Goal: Transaction & Acquisition: Purchase product/service

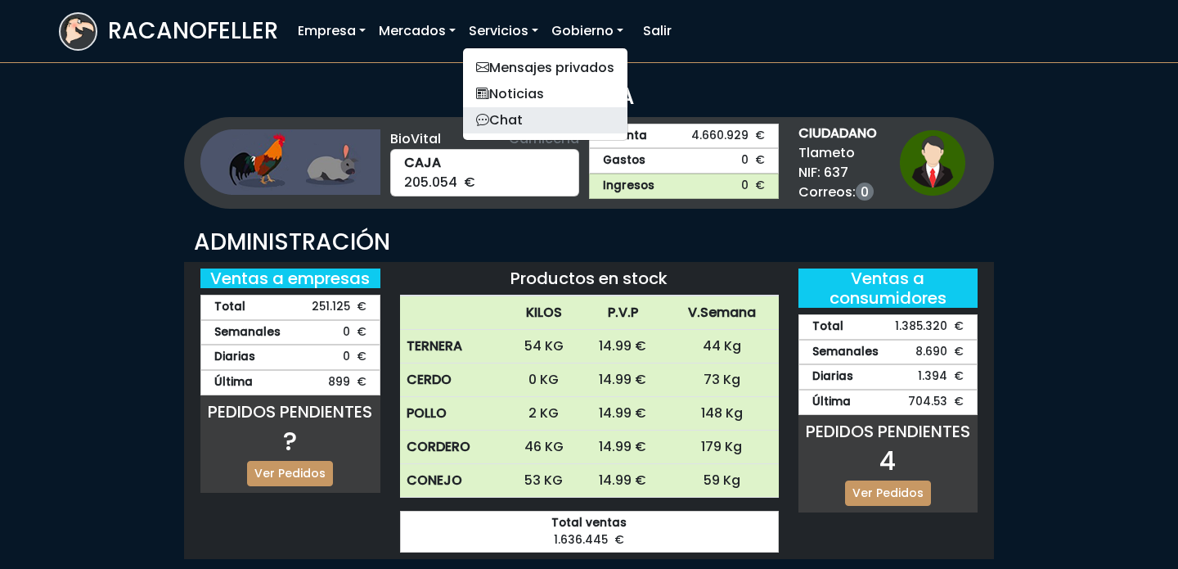
click at [521, 119] on link "Chat" at bounding box center [545, 120] width 164 height 26
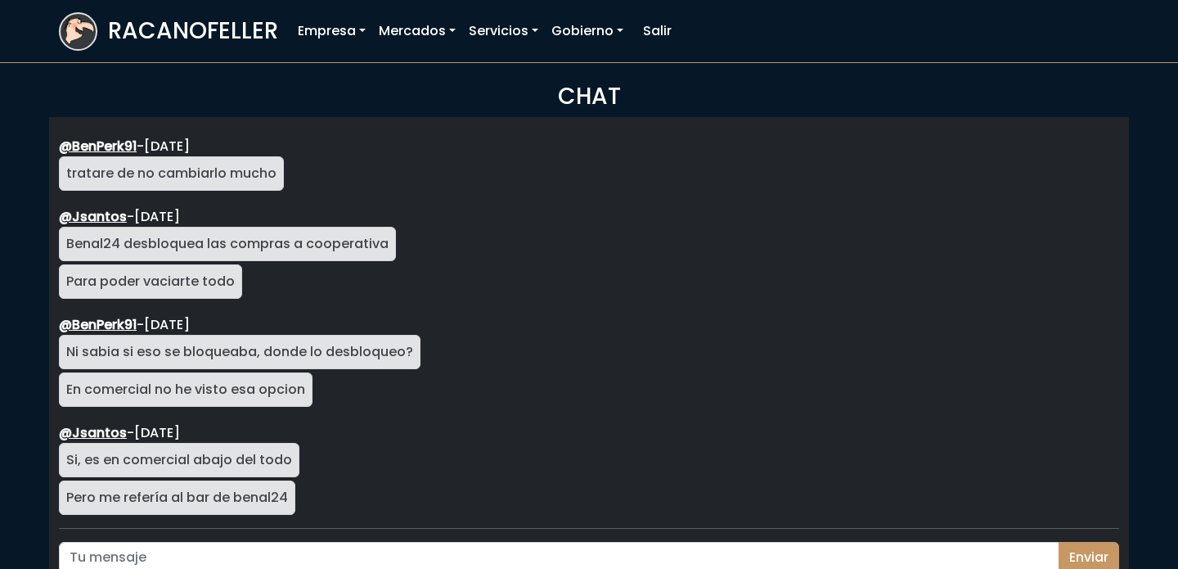
scroll to position [2911, 0]
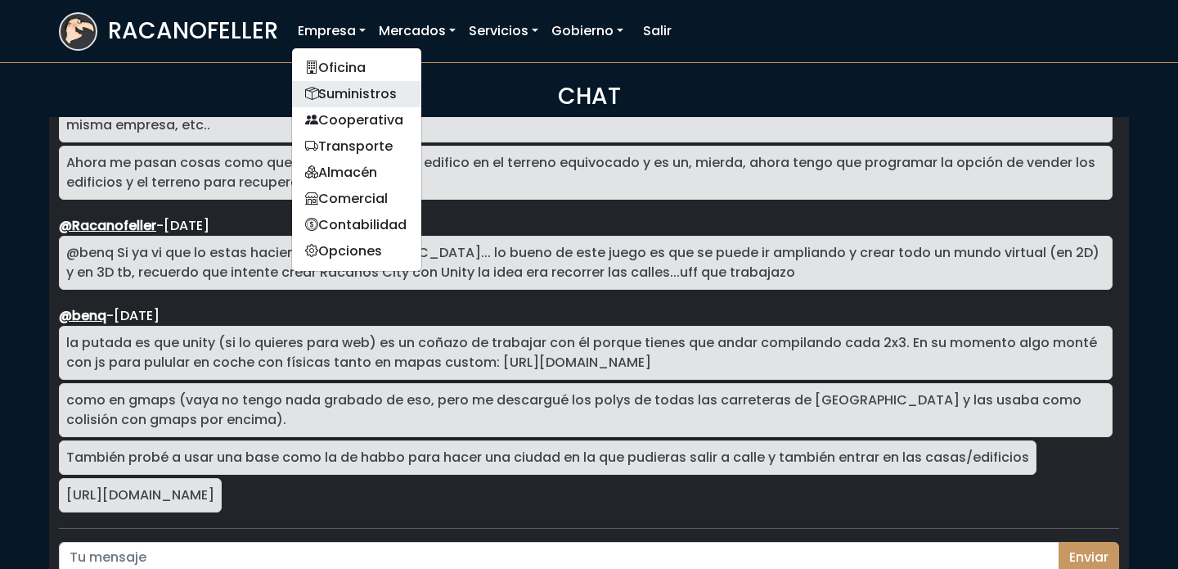
click at [352, 94] on link "Suministros" at bounding box center [356, 94] width 129 height 26
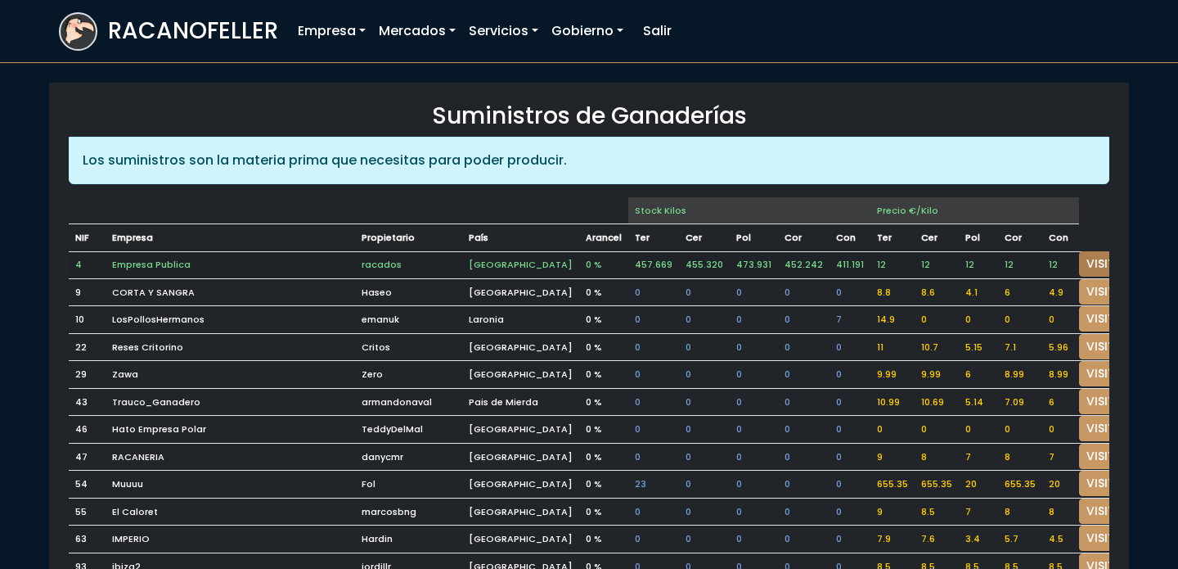
click at [1088, 267] on link "VISITAR" at bounding box center [1108, 263] width 59 height 25
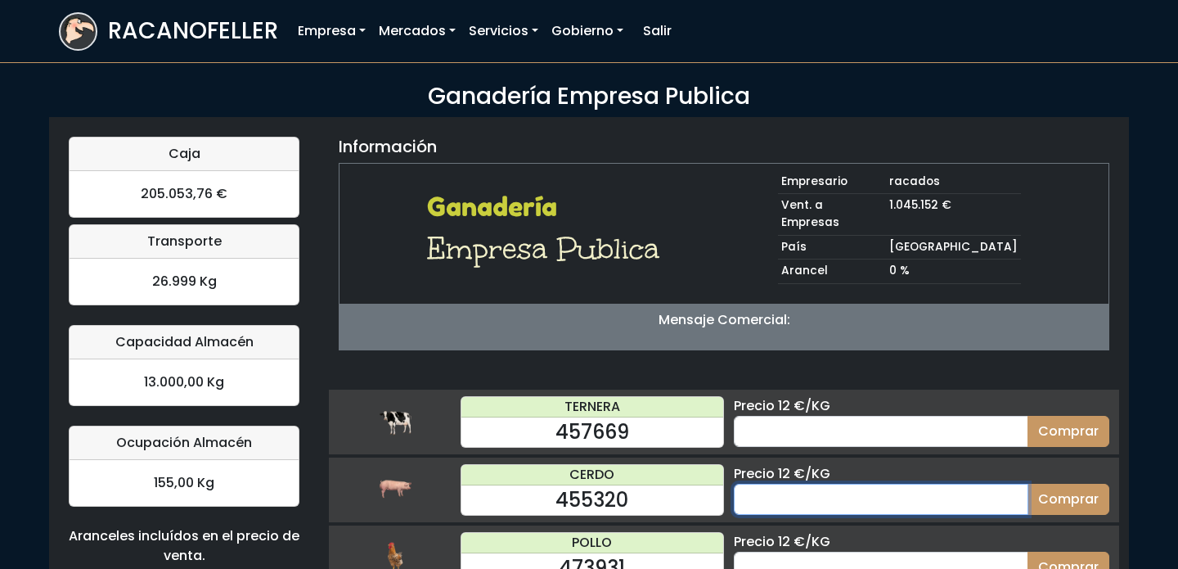
click at [899, 484] on input "number" at bounding box center [881, 499] width 295 height 31
type input "60"
click at [1028, 484] on button "Comprar" at bounding box center [1069, 499] width 82 height 31
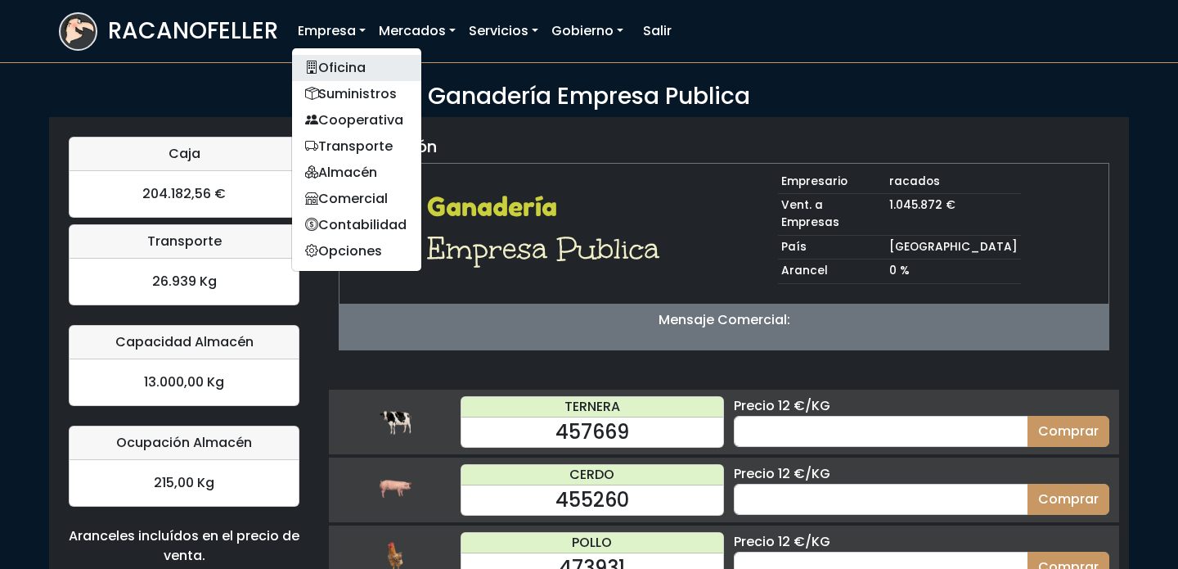
click at [356, 68] on link "Oficina" at bounding box center [356, 68] width 129 height 26
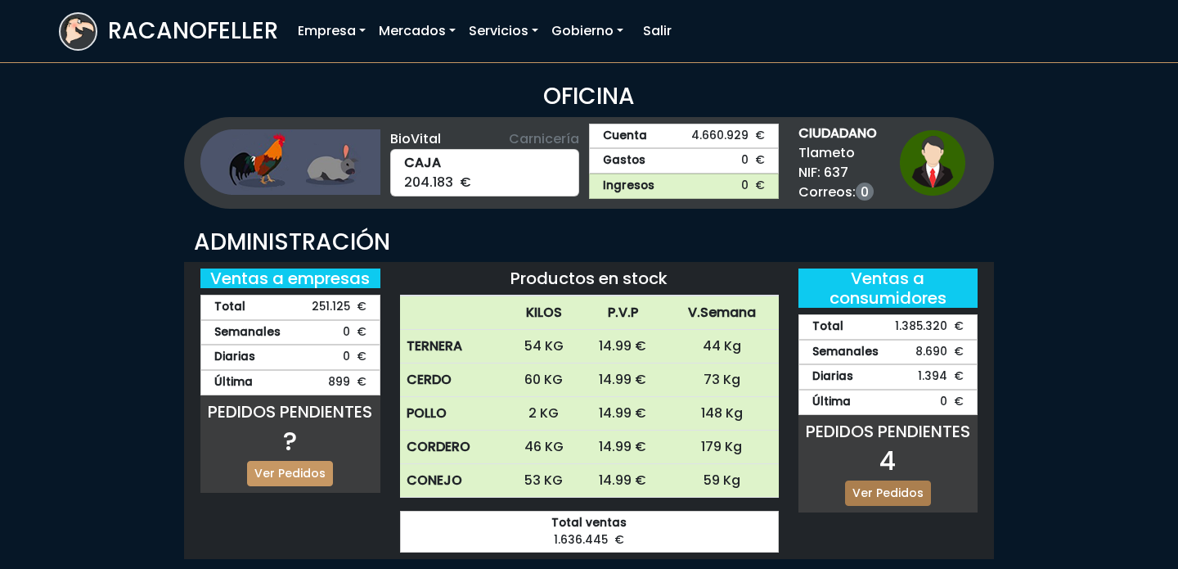
click at [886, 494] on link "Ver Pedidos" at bounding box center [888, 492] width 86 height 25
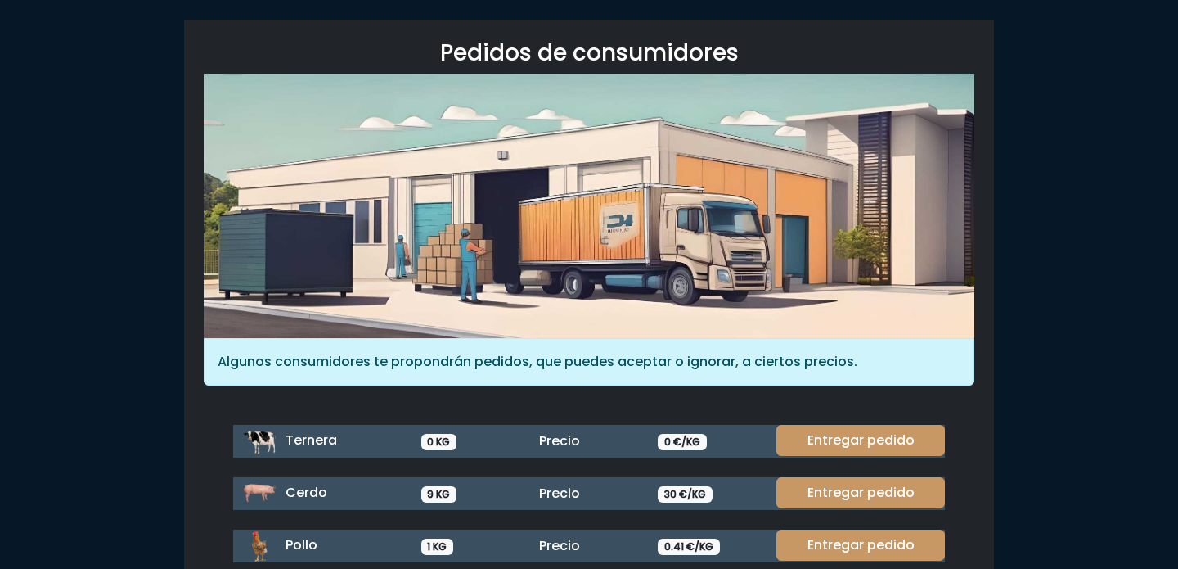
scroll to position [64, 0]
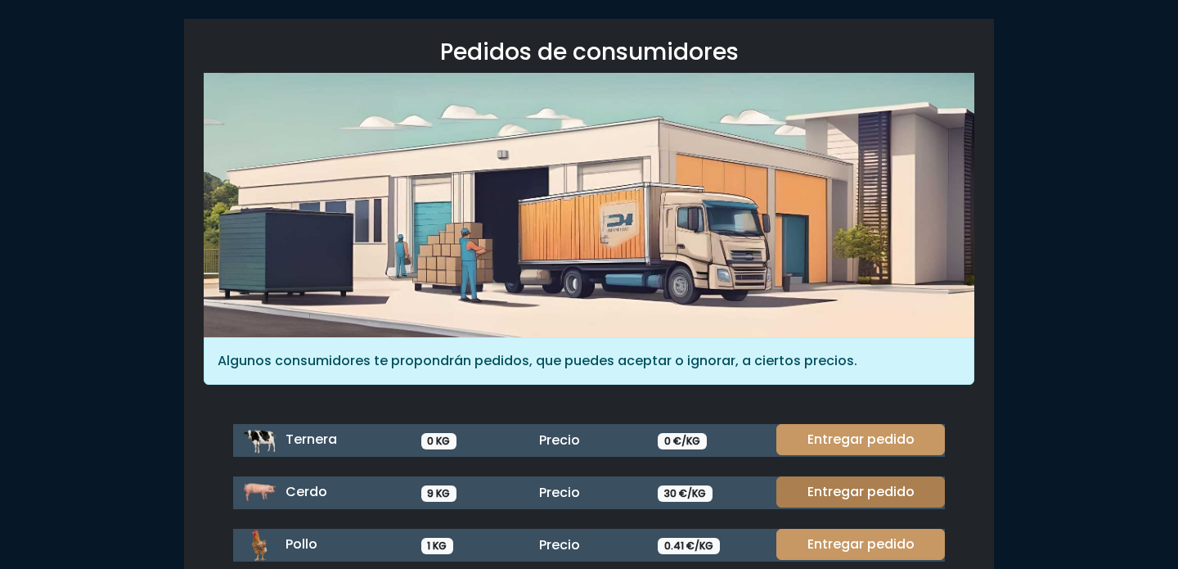
click at [878, 484] on link "Entregar pedido" at bounding box center [861, 491] width 169 height 31
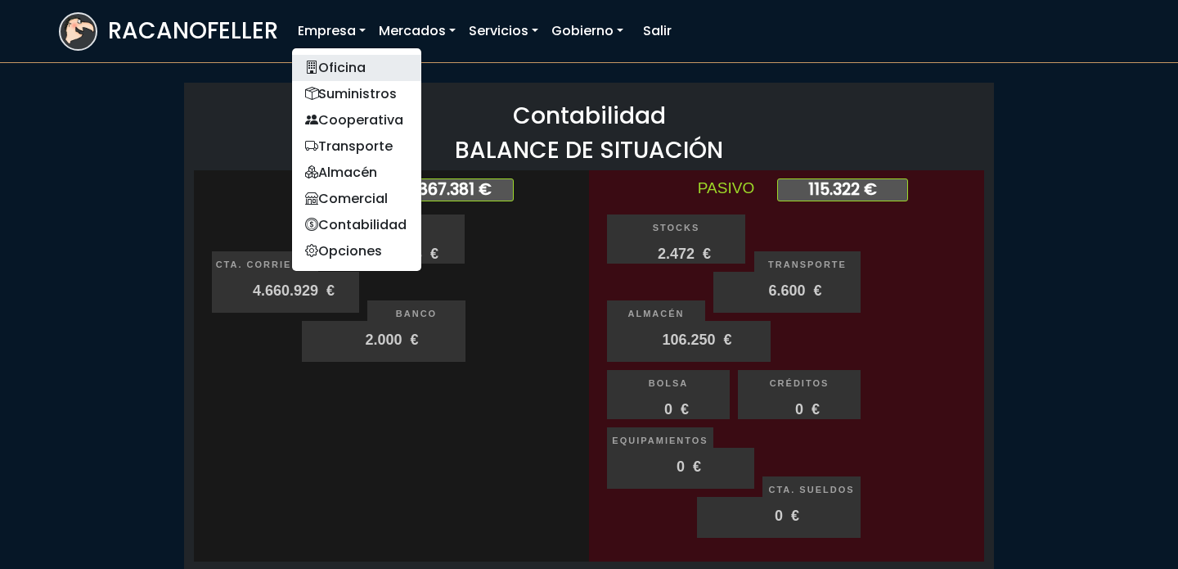
click at [343, 55] on link "Oficina" at bounding box center [356, 68] width 129 height 26
